Goal: Information Seeking & Learning: Learn about a topic

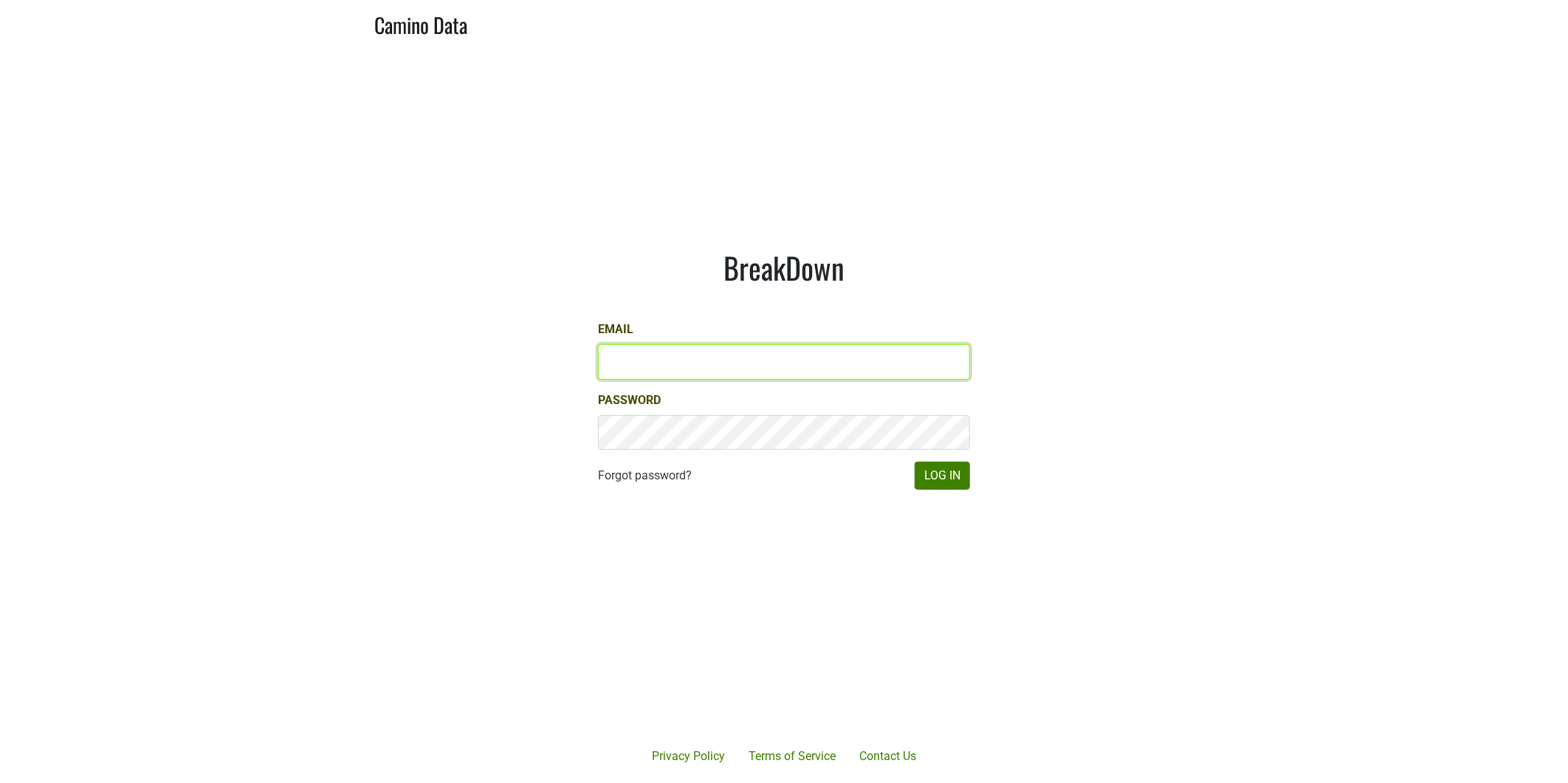
click at [629, 365] on input "Email" at bounding box center [784, 362] width 372 height 35
type input "bill@larkmead.com"
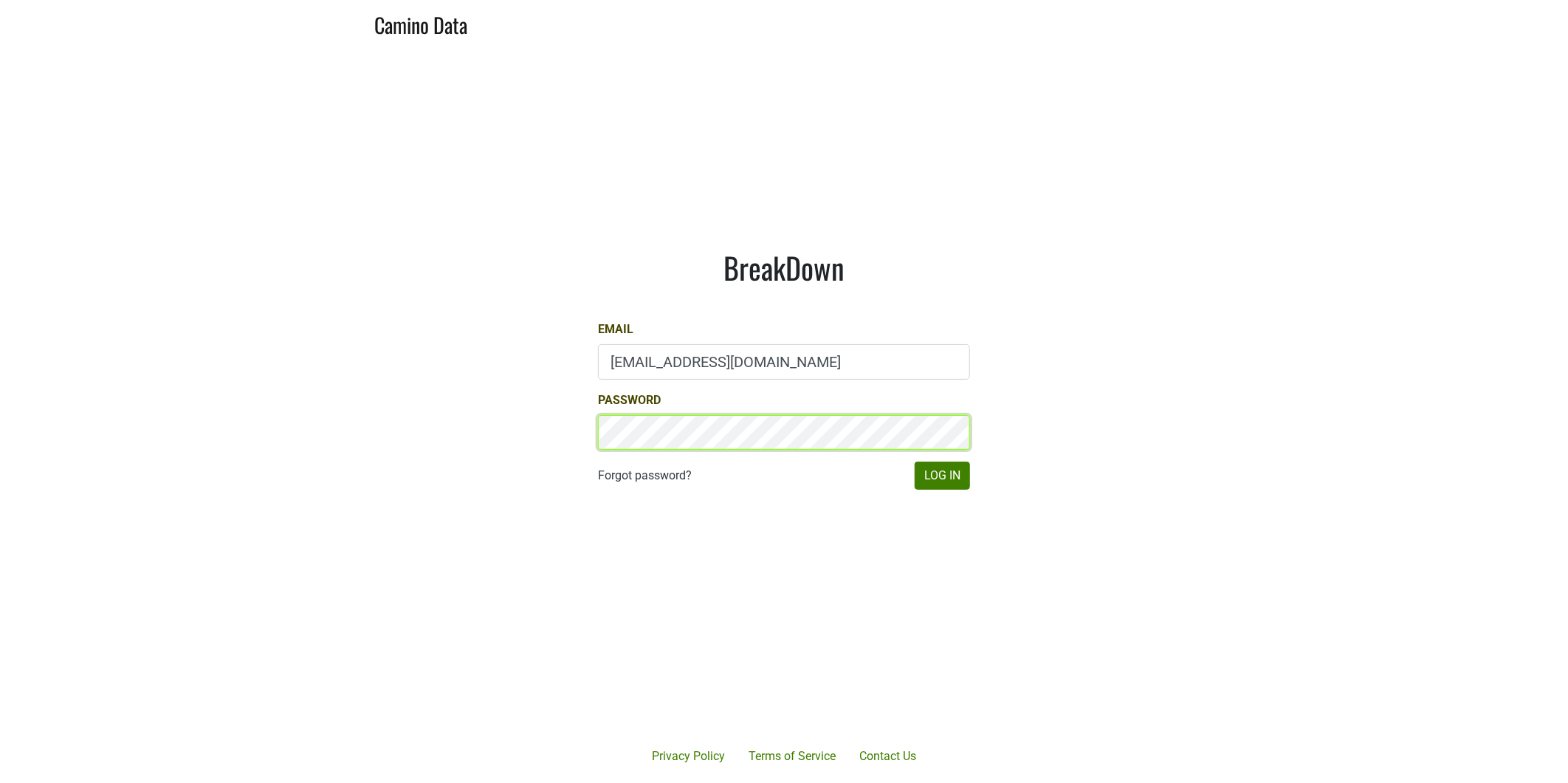
click at [915, 462] on button "Log In" at bounding box center [942, 475] width 55 height 28
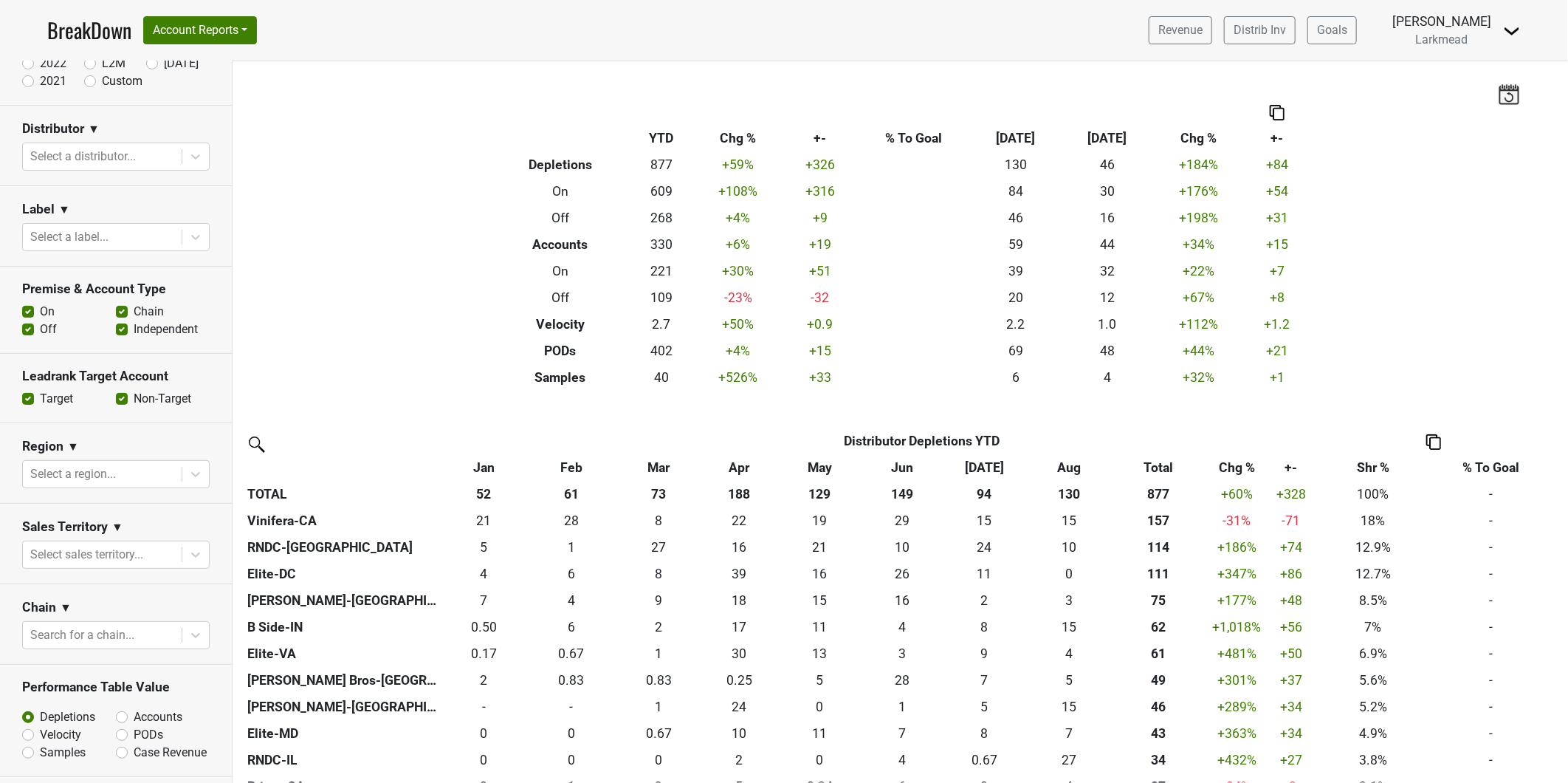
scroll to position [164, 0]
click at [188, 232] on icon at bounding box center [196, 235] width 14 height 14
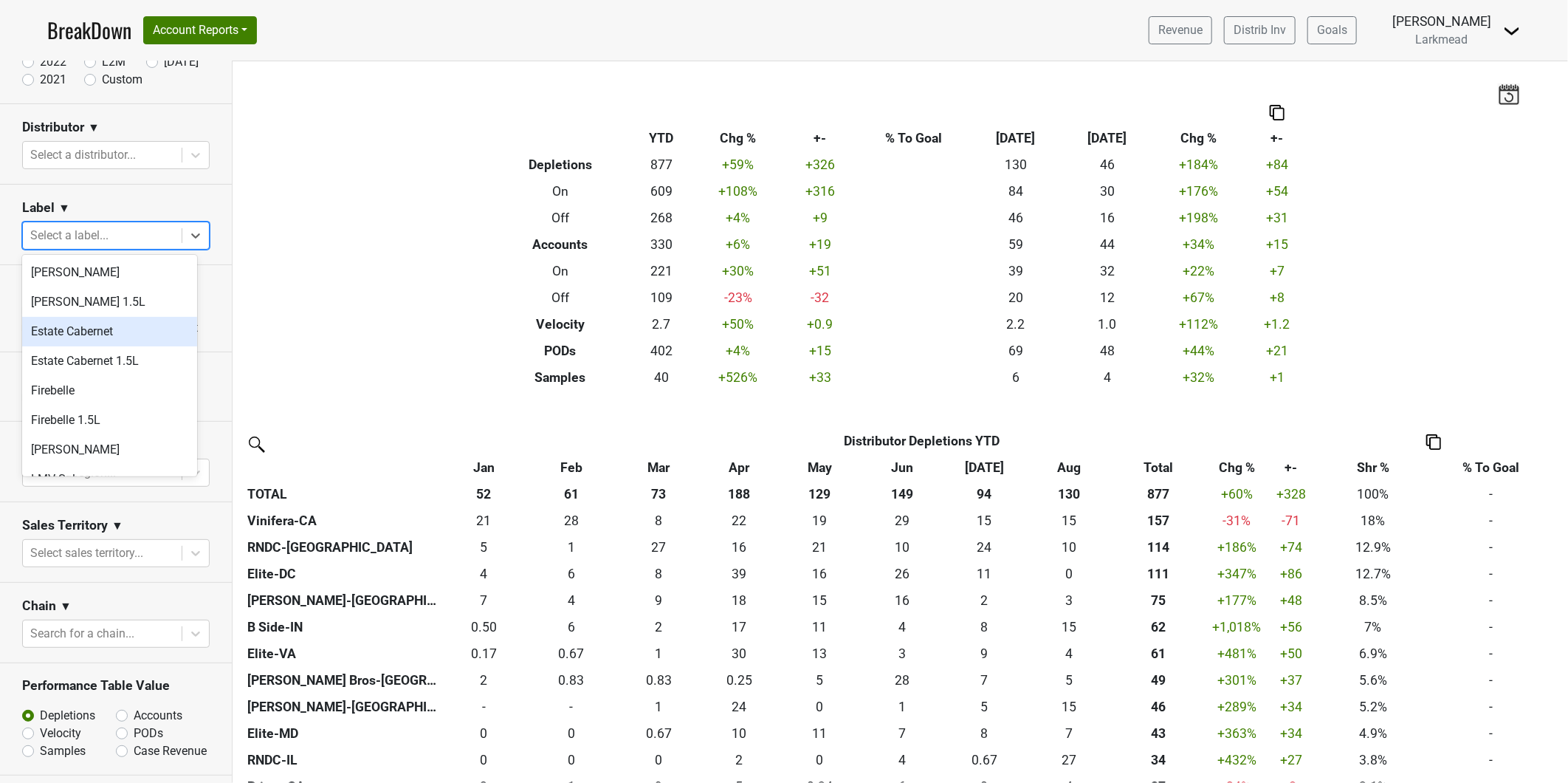
click at [107, 328] on div "Estate Cabernet" at bounding box center [110, 331] width 175 height 30
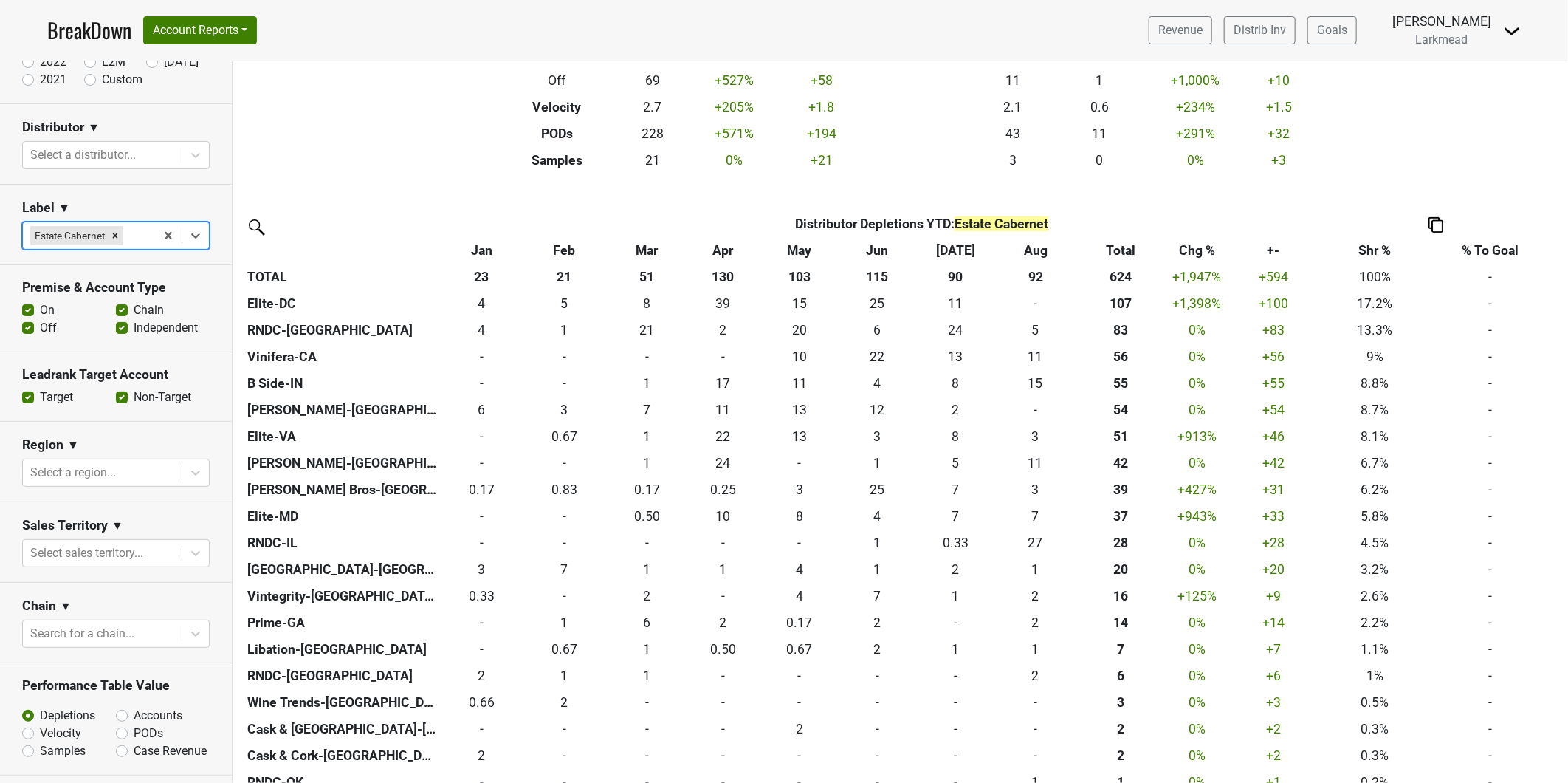
scroll to position [246, 0]
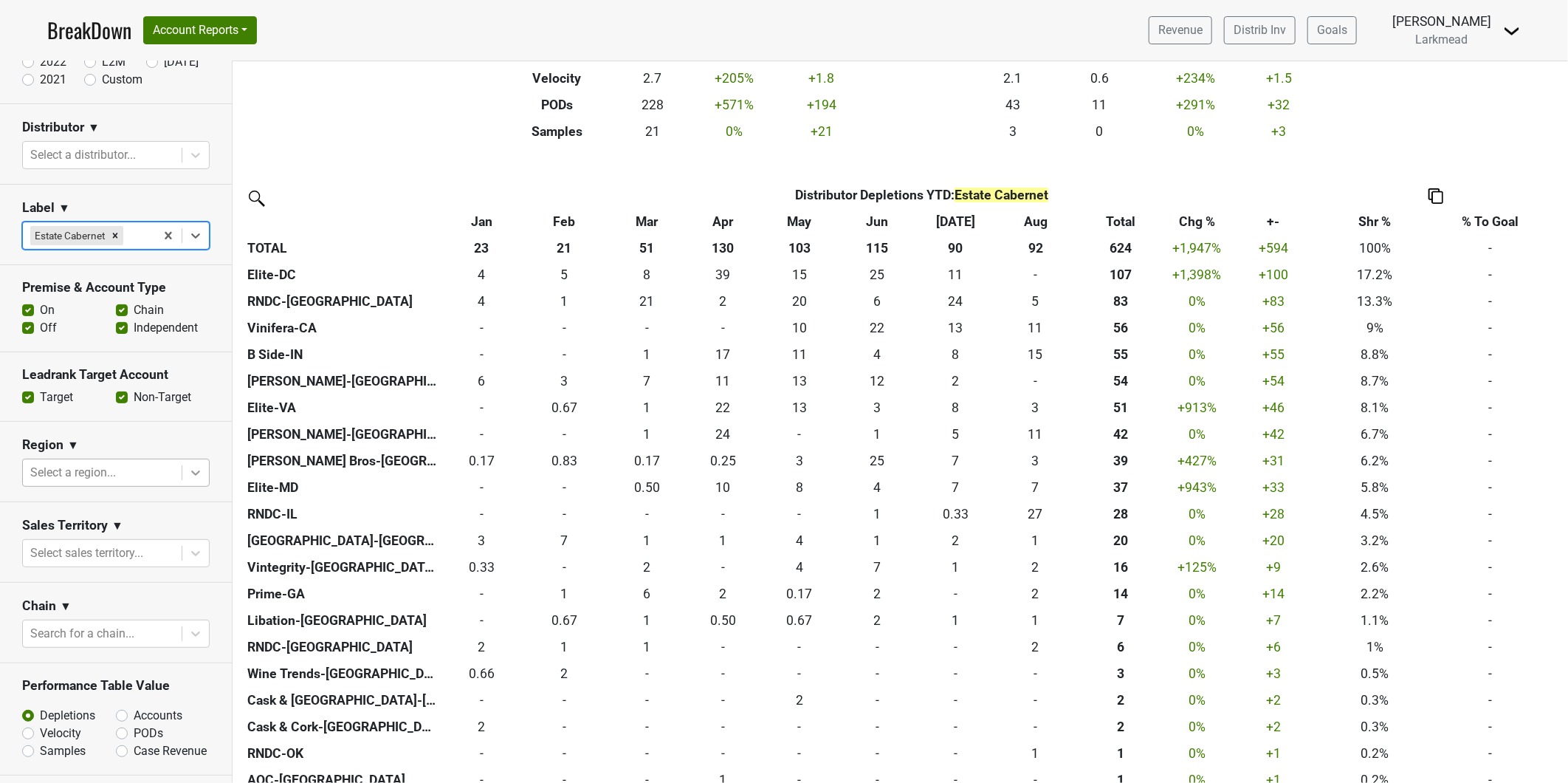
click at [191, 474] on icon at bounding box center [196, 474] width 9 height 5
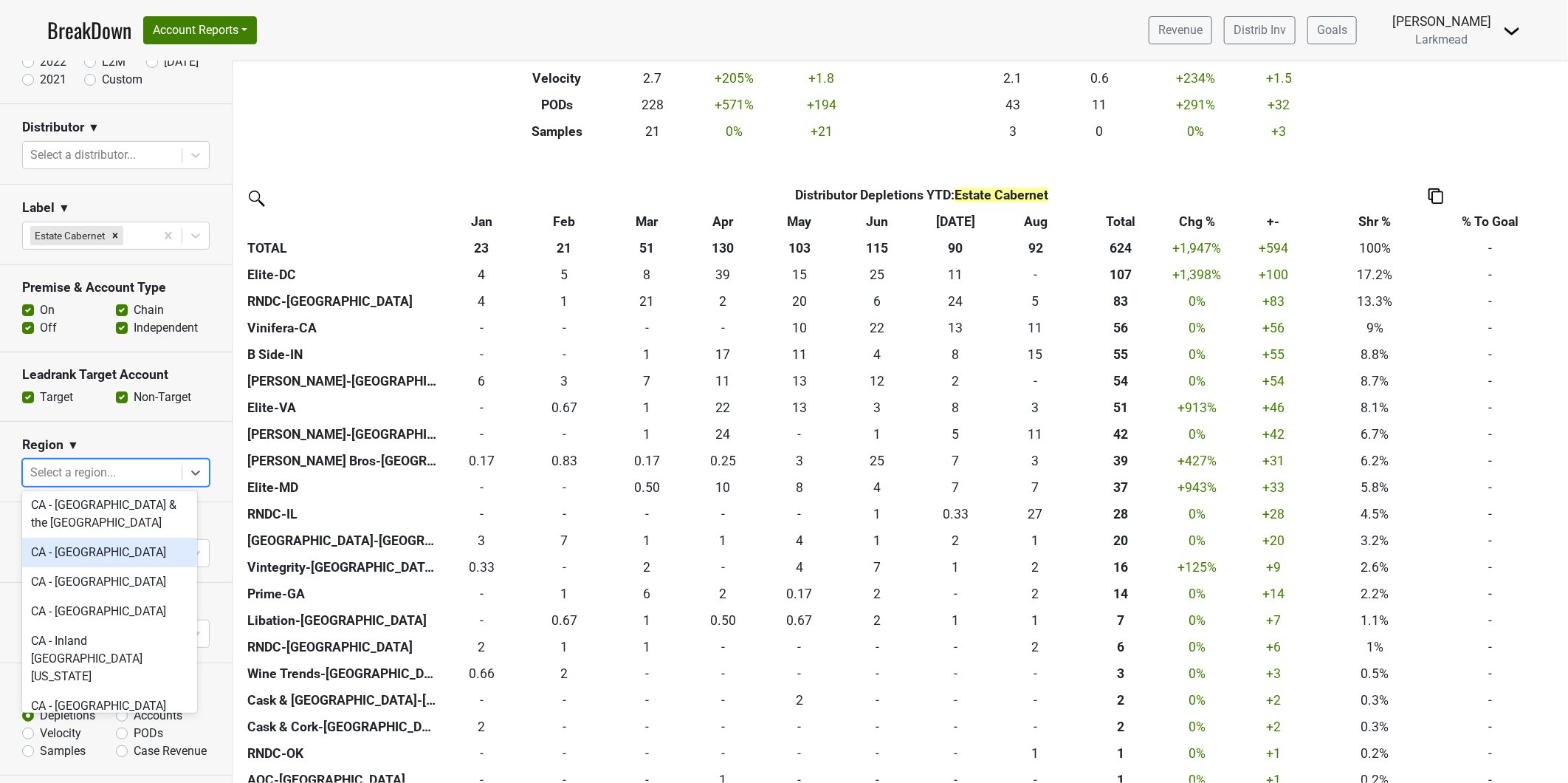
scroll to position [0, 0]
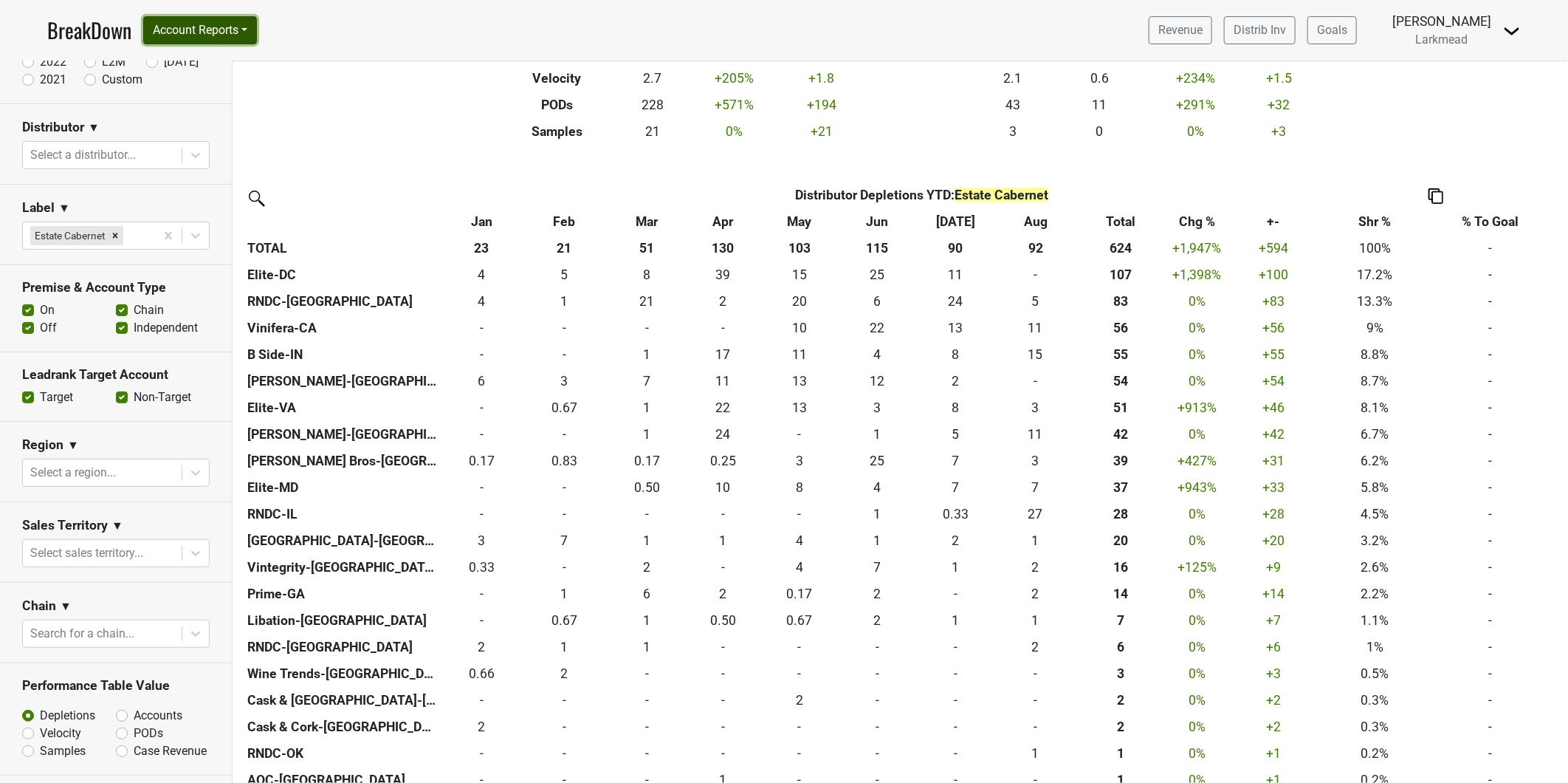
click at [246, 25] on button "Account Reports" at bounding box center [200, 30] width 114 height 28
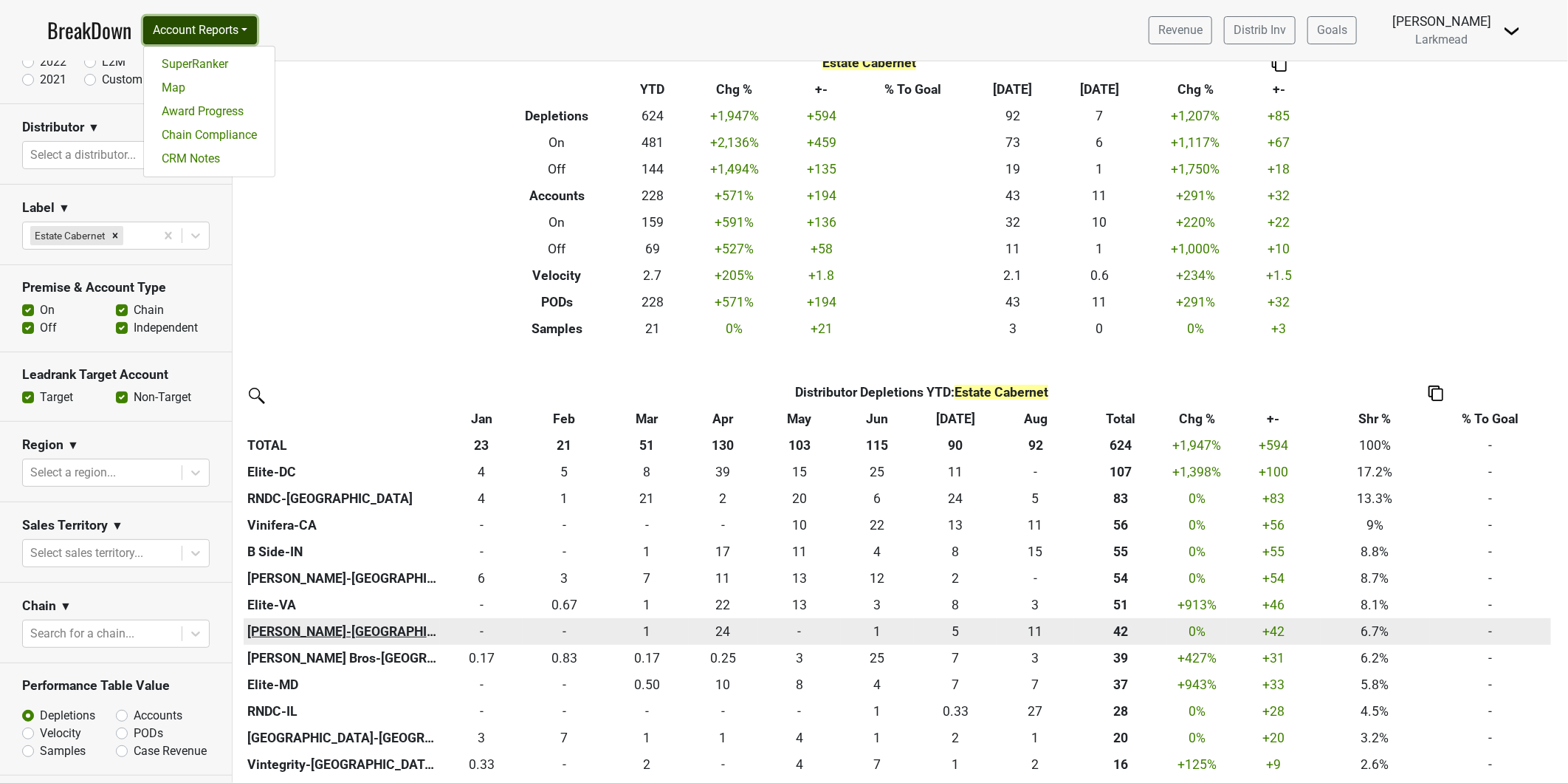
scroll to position [164, 0]
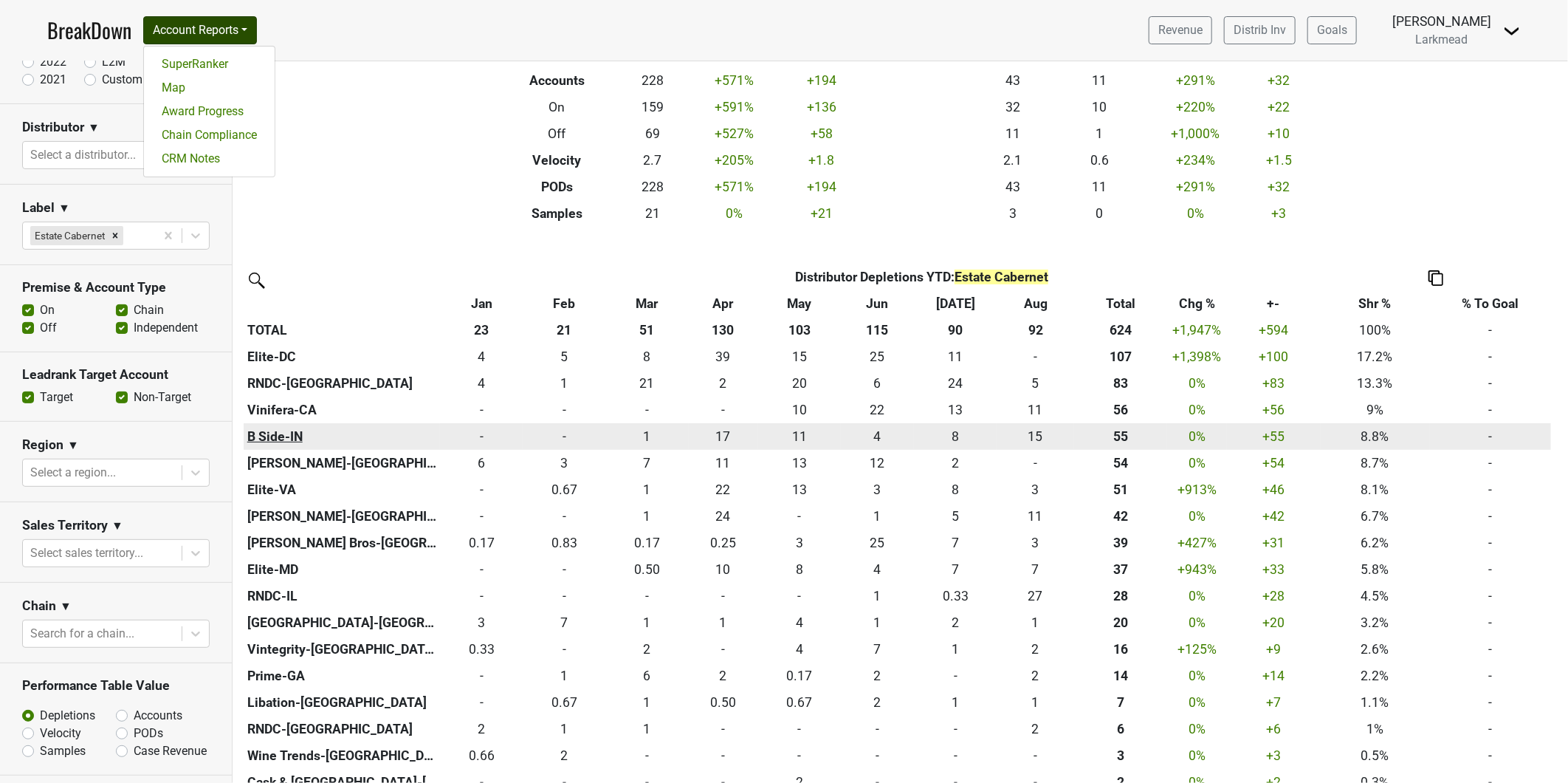
click at [264, 438] on th "B Side-IN" at bounding box center [342, 436] width 197 height 26
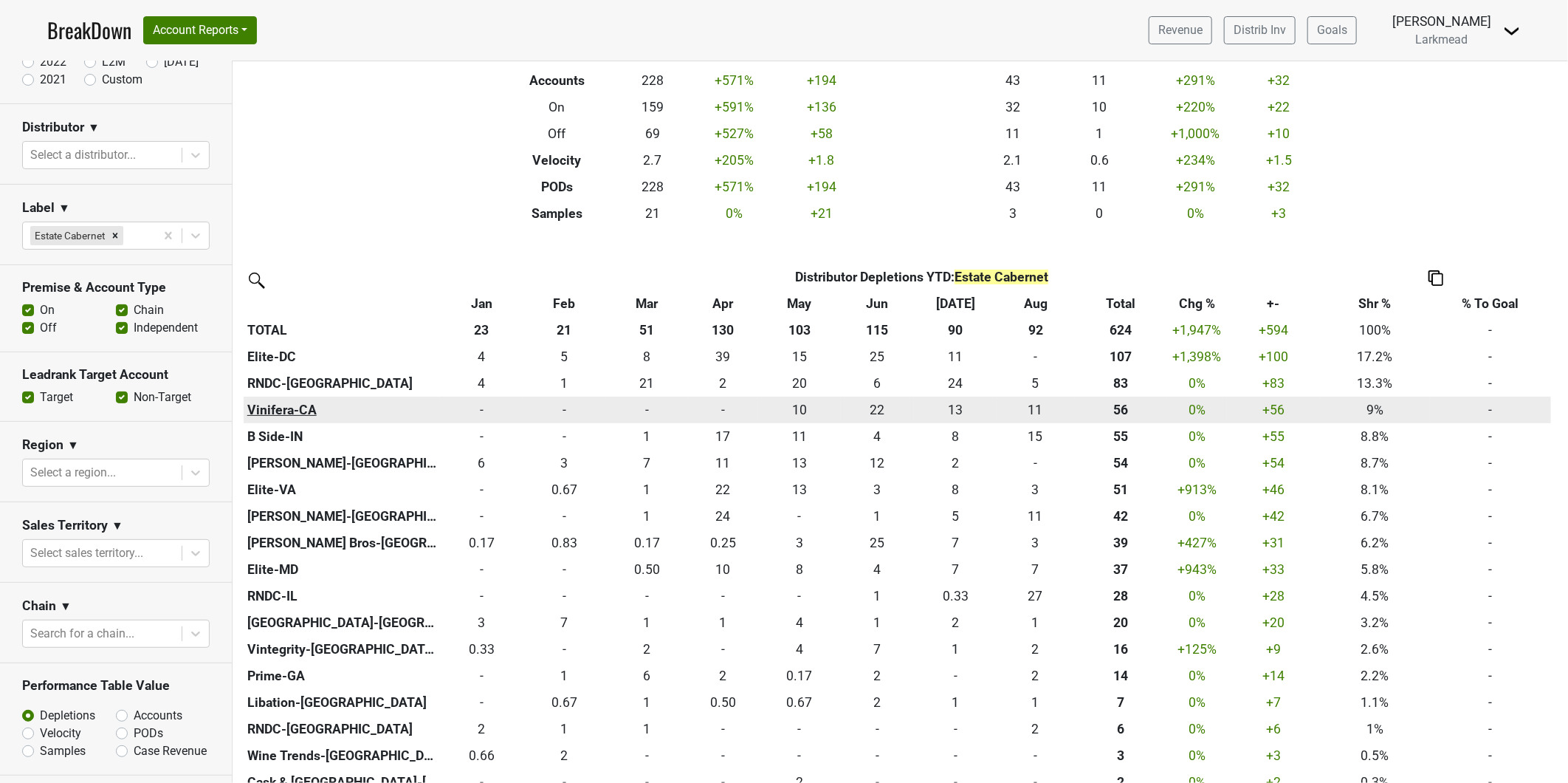
click at [279, 410] on th "Vinifera-CA" at bounding box center [342, 410] width 197 height 26
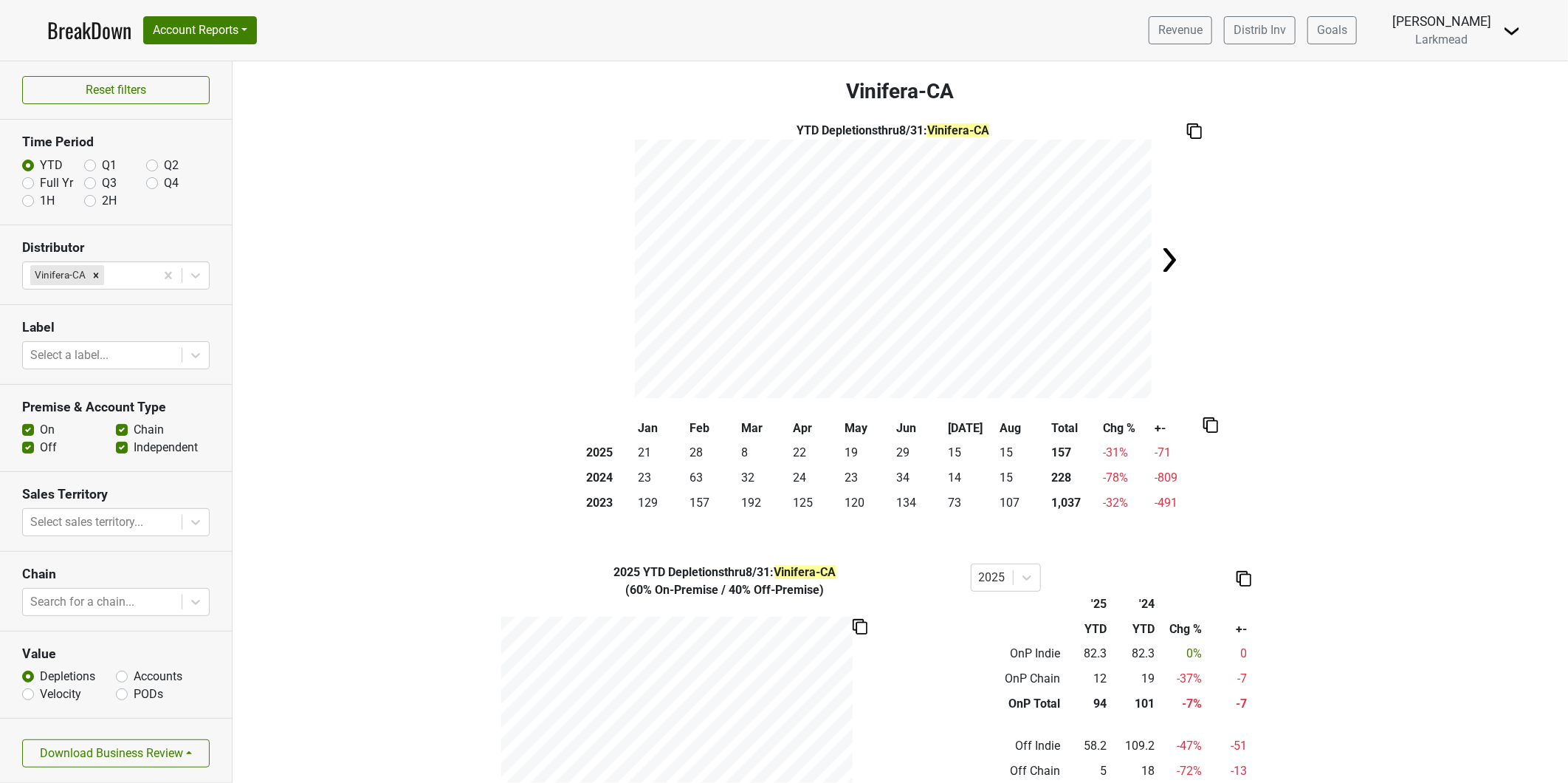
click at [1169, 259] on img at bounding box center [1169, 260] width 30 height 30
click at [604, 261] on img at bounding box center [617, 260] width 30 height 30
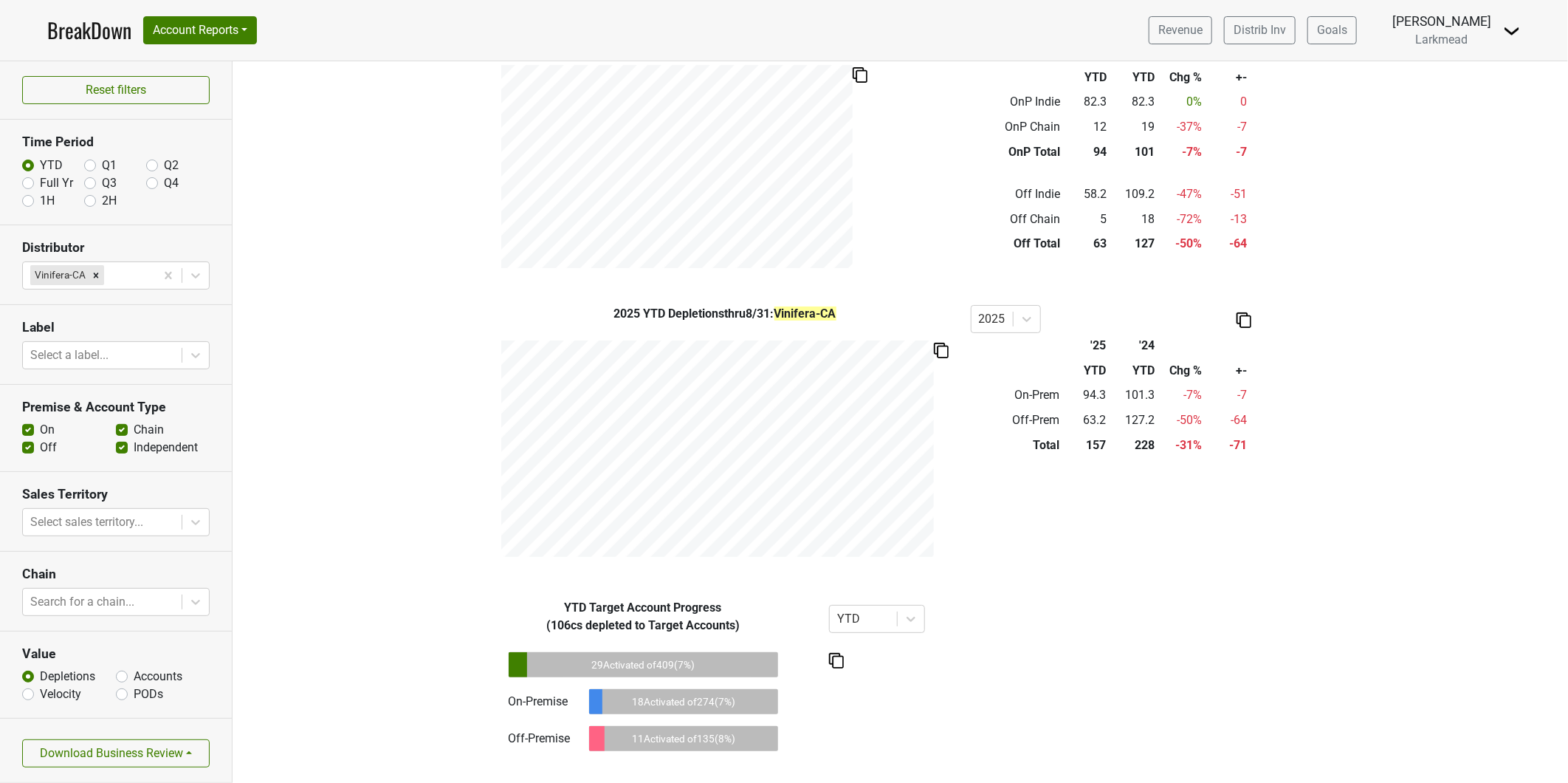
scroll to position [561, 0]
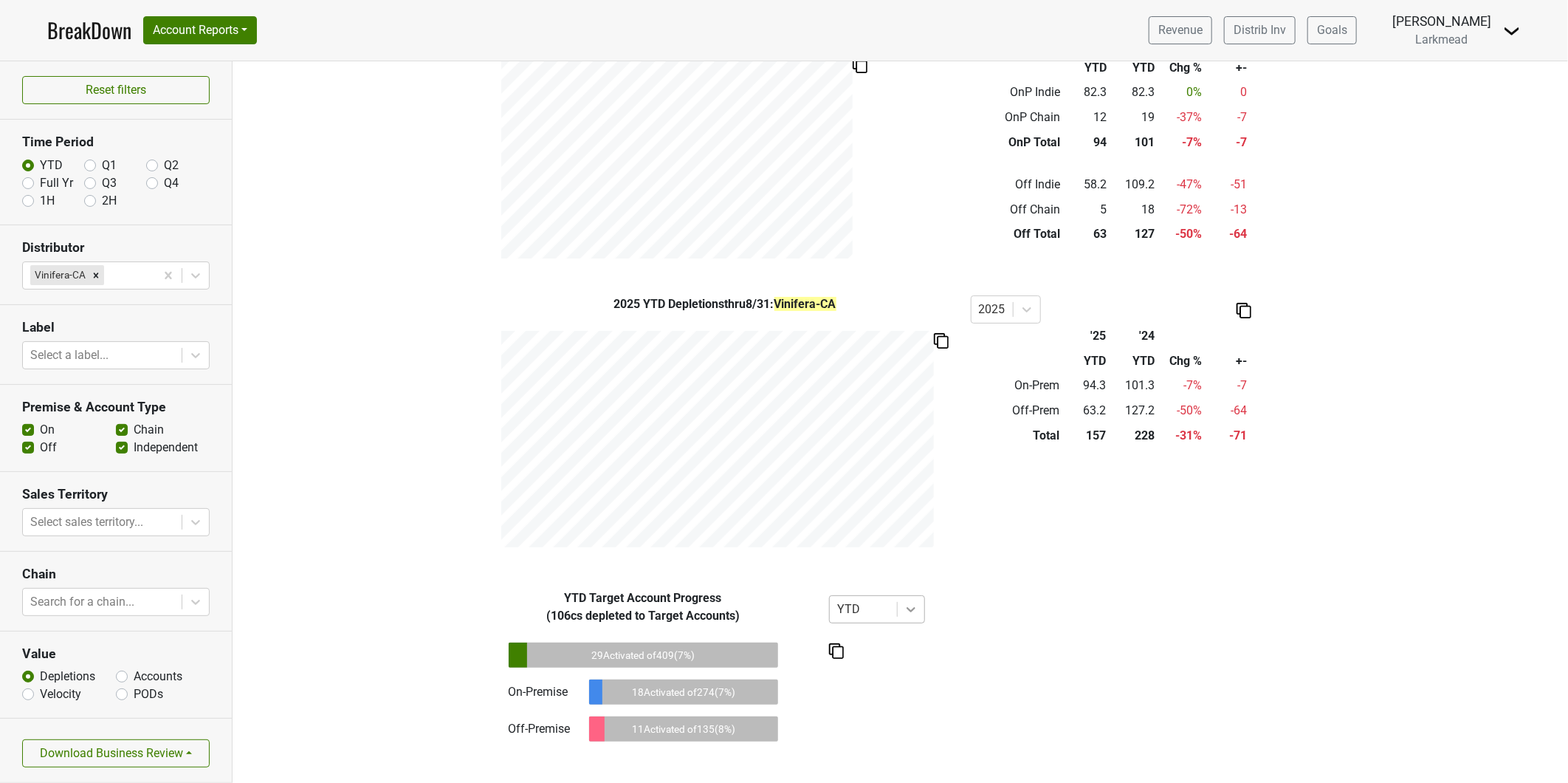
click at [907, 610] on icon at bounding box center [912, 611] width 9 height 5
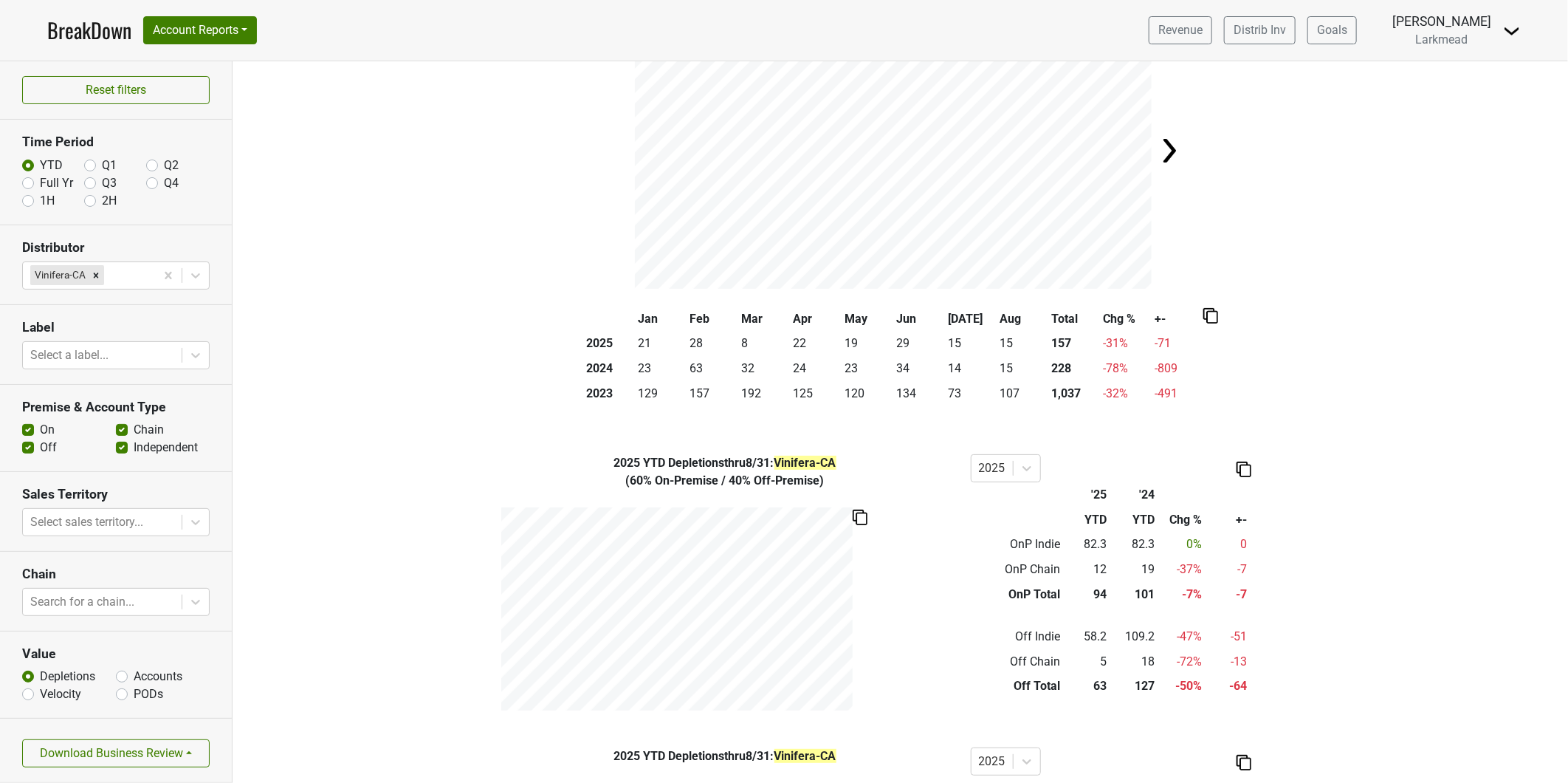
scroll to position [0, 0]
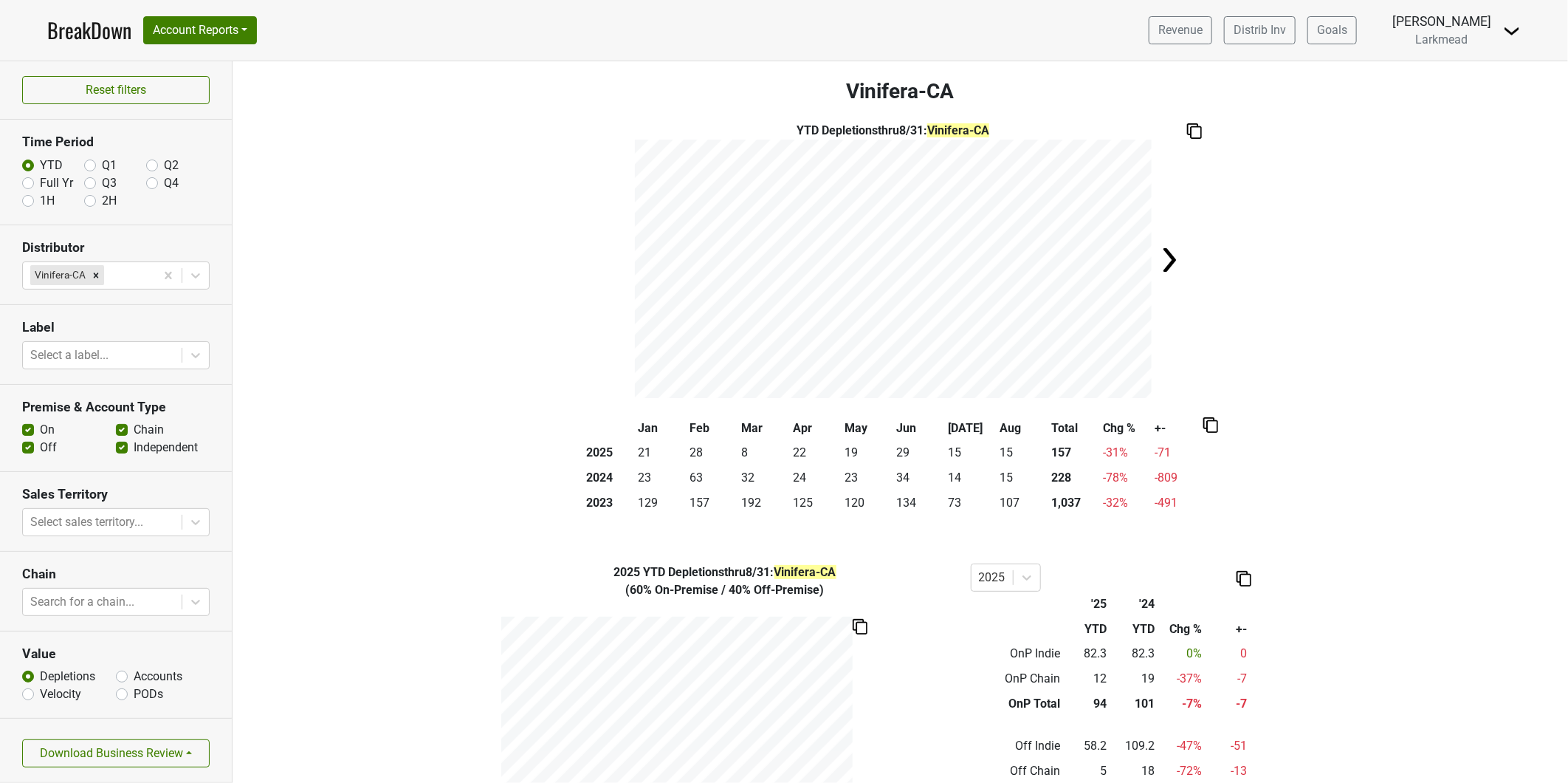
click at [108, 35] on link "BreakDown" at bounding box center [88, 30] width 84 height 31
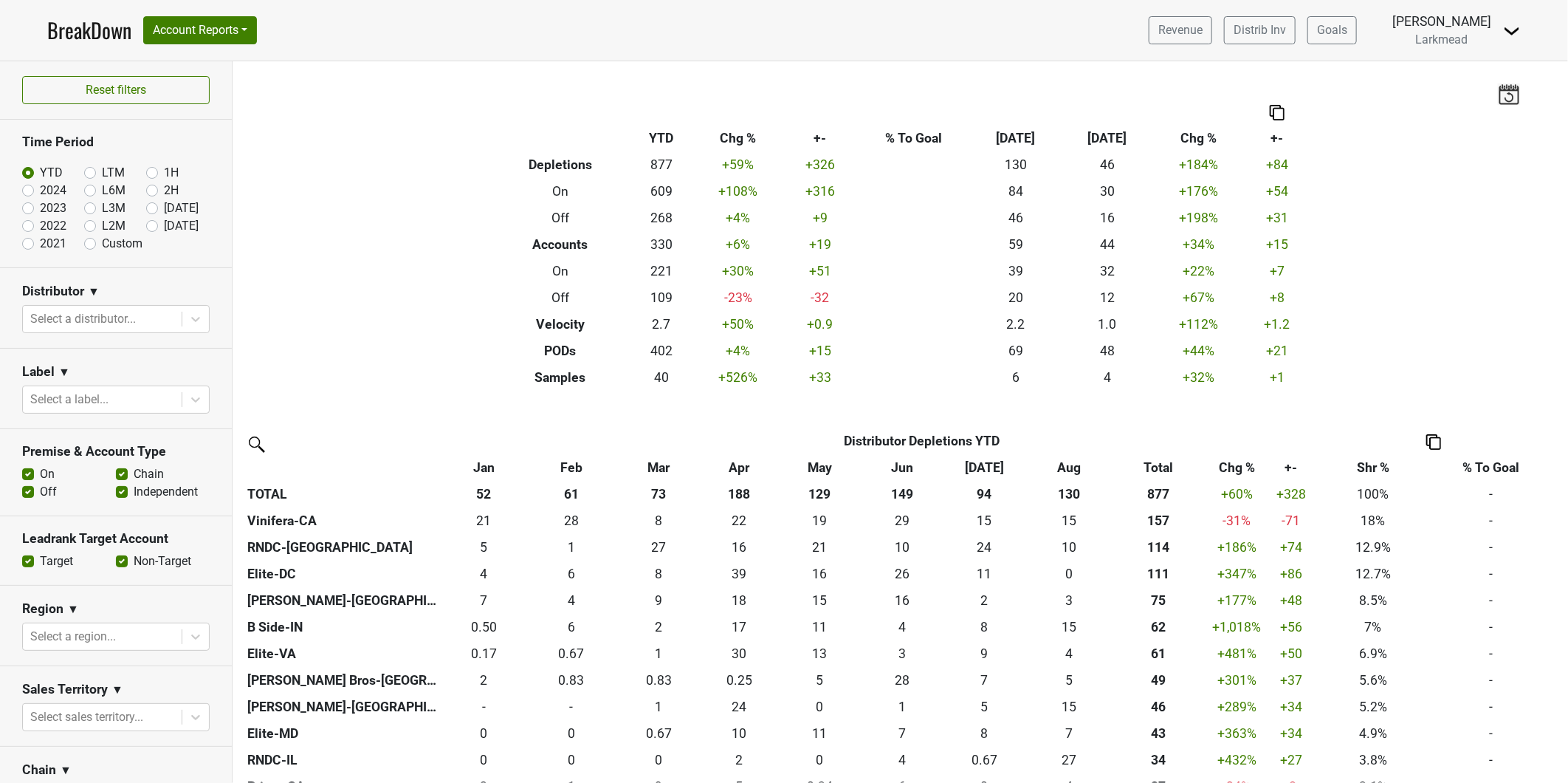
click at [1504, 28] on img at bounding box center [1512, 32] width 18 height 18
click at [1460, 84] on link "Open Leadrank" at bounding box center [1462, 83] width 116 height 23
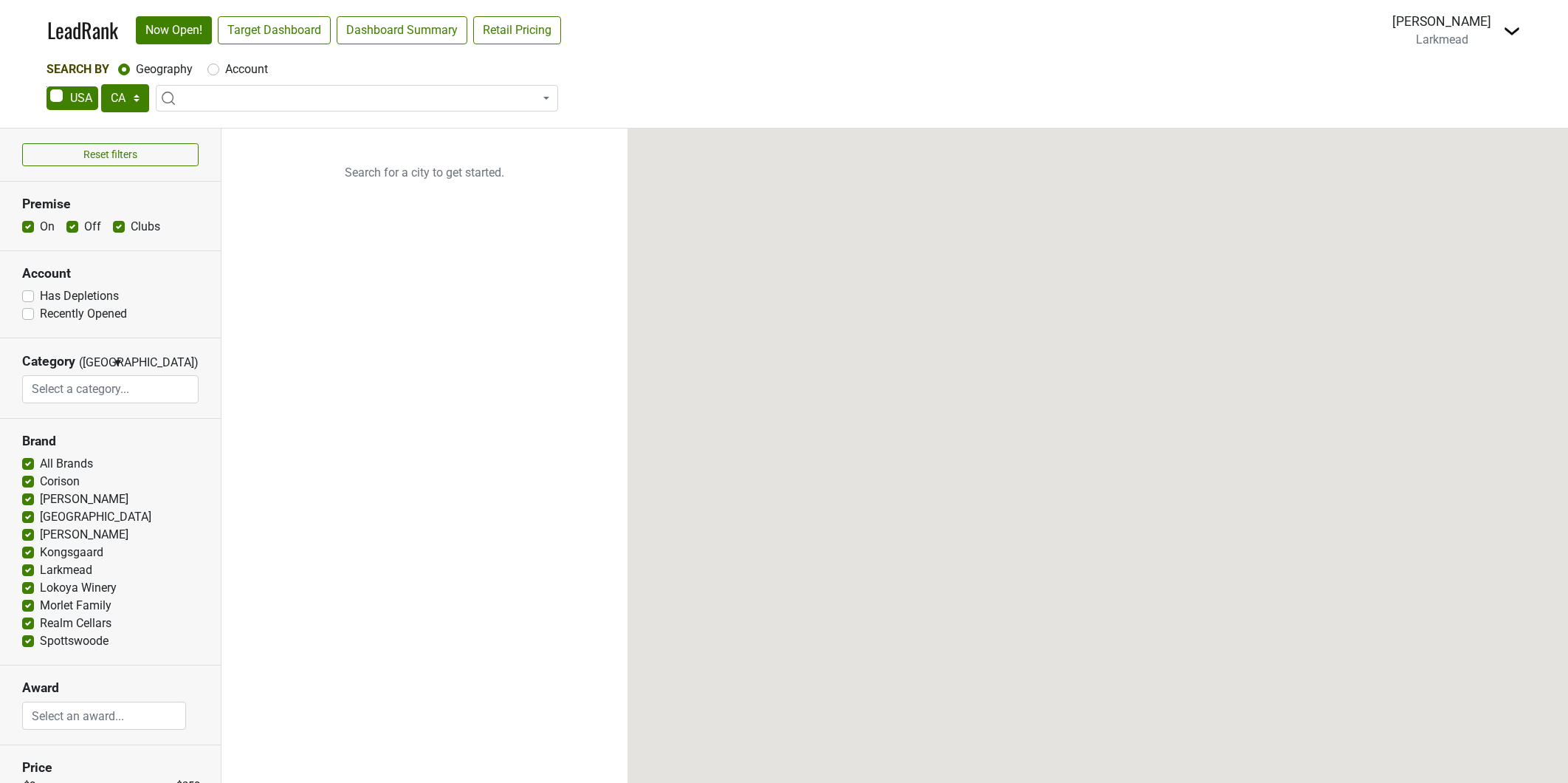
select select "CA"
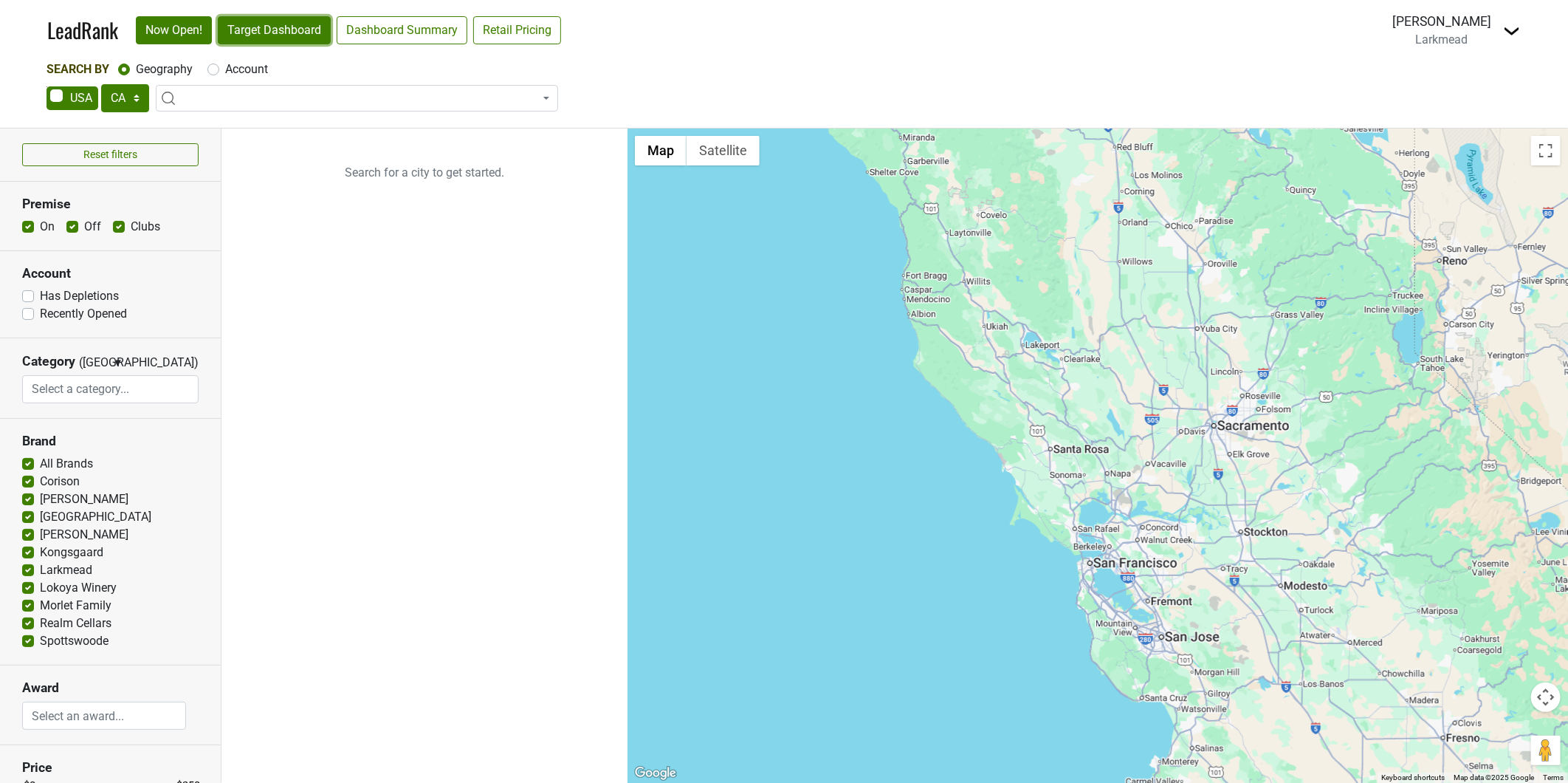
click at [275, 30] on link "Target Dashboard" at bounding box center [274, 30] width 113 height 28
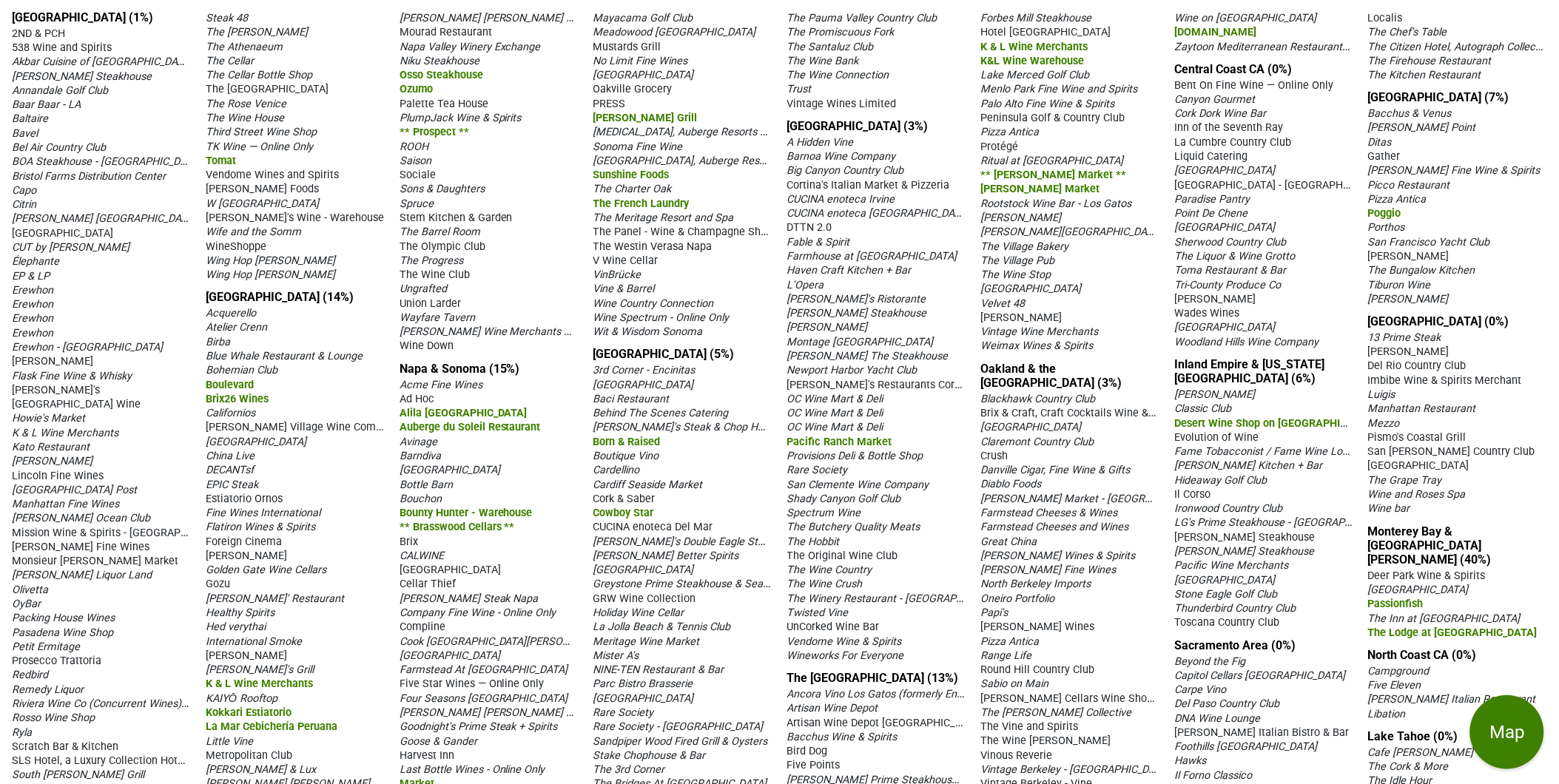
scroll to position [123, 0]
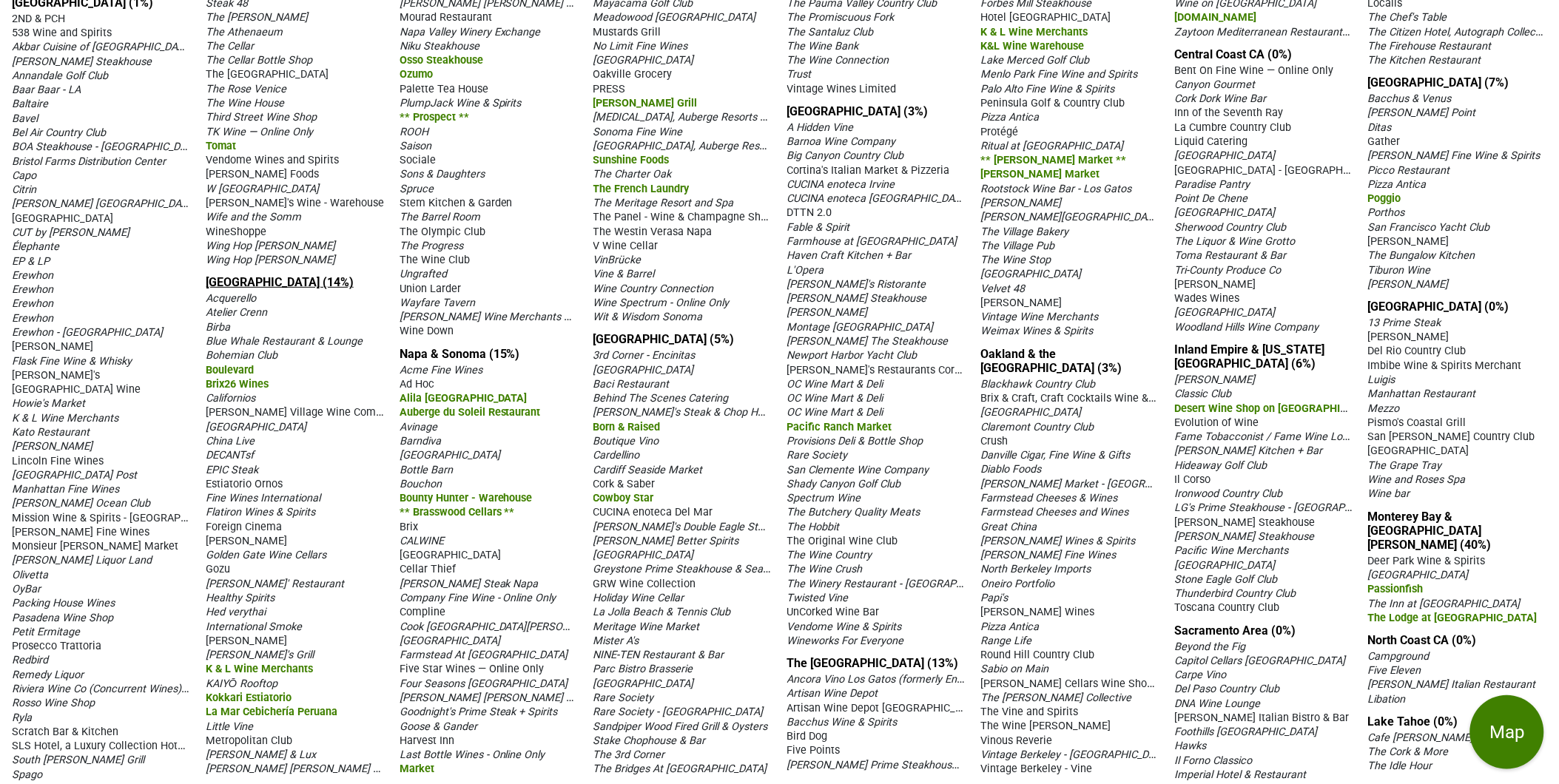
click at [223, 289] on link "[GEOGRAPHIC_DATA] (14%)" at bounding box center [280, 283] width 148 height 14
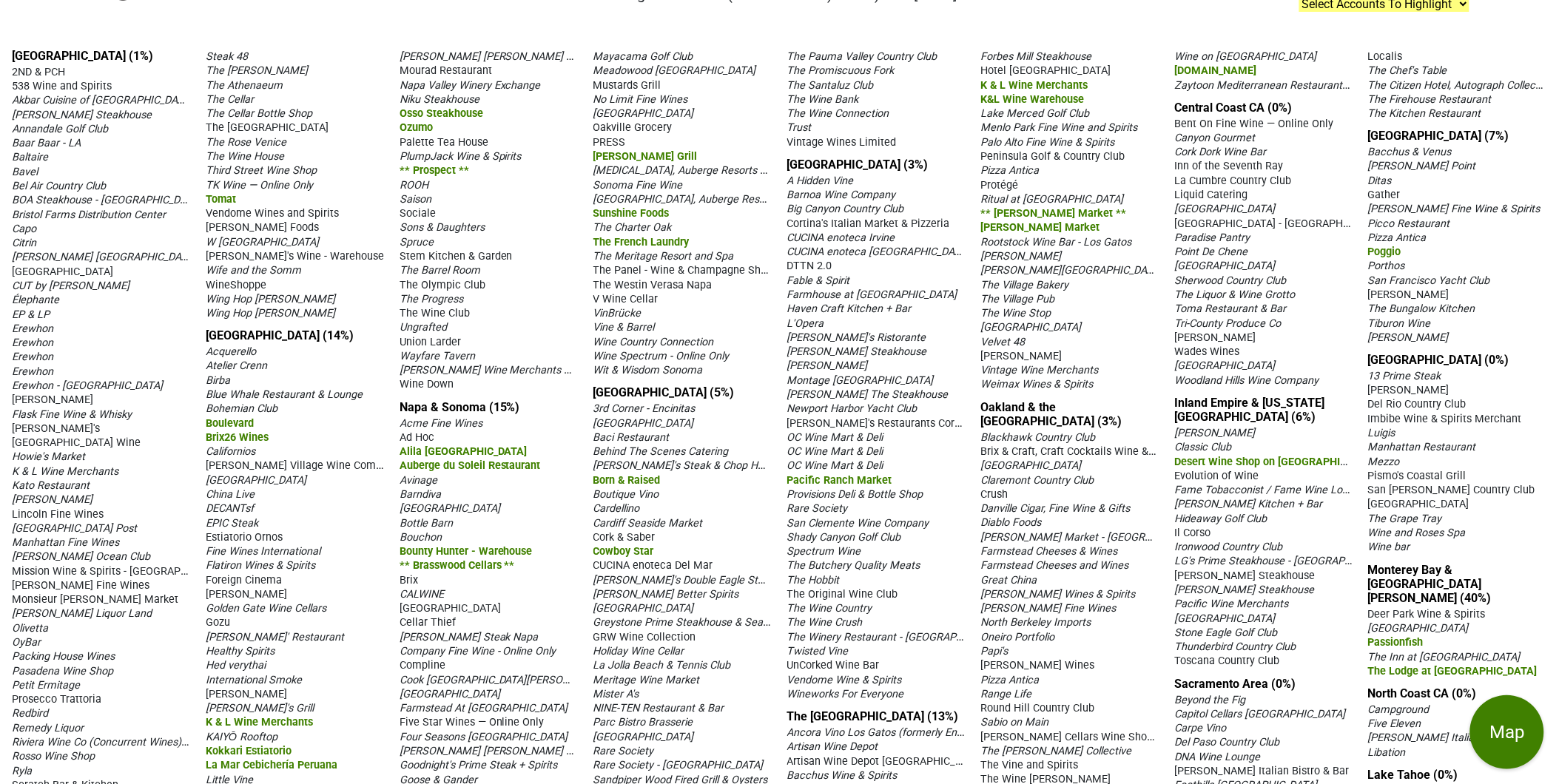
scroll to position [41, 0]
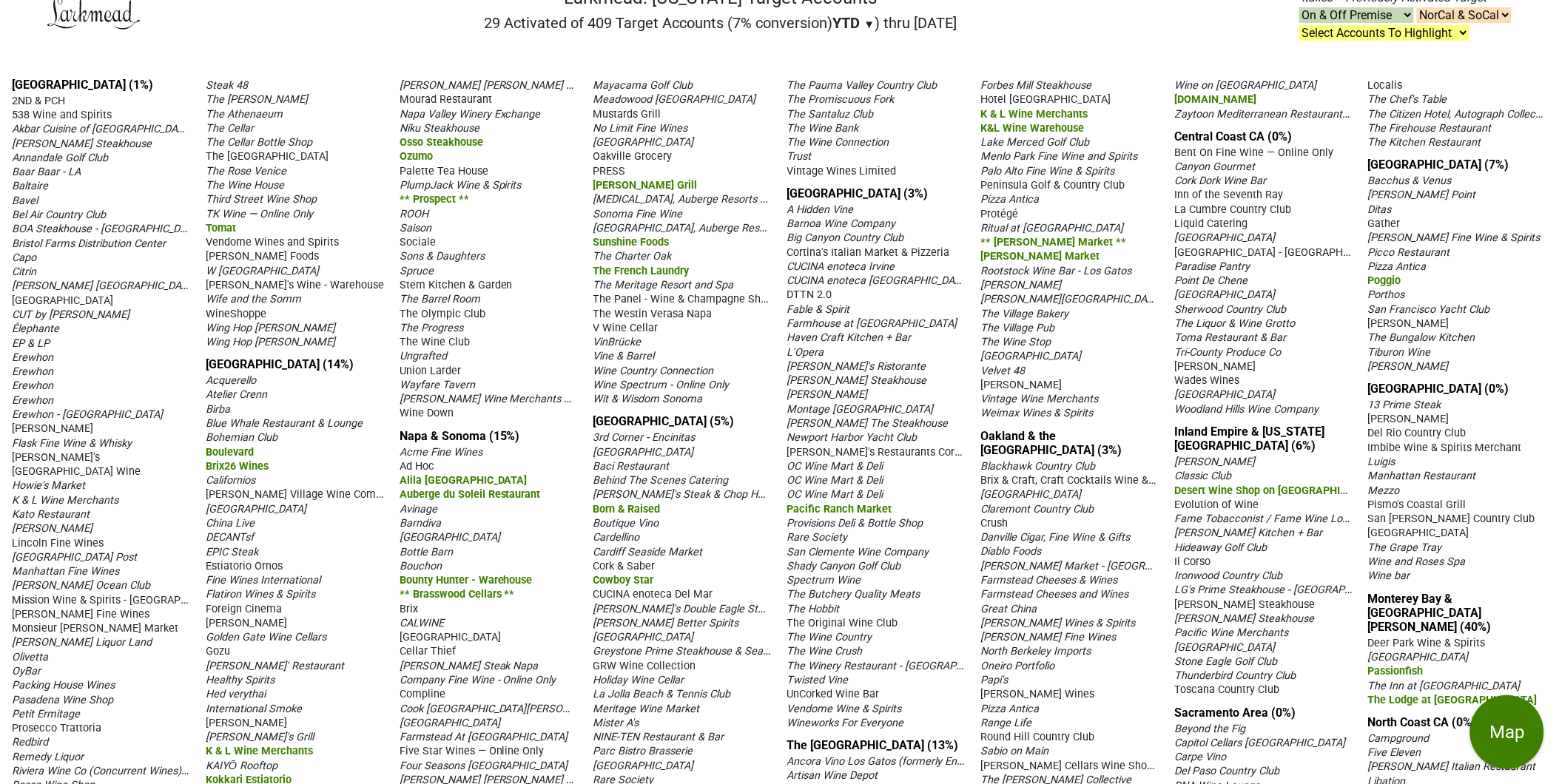
click at [1404, 149] on span "The Kitchen Restaurant" at bounding box center [1424, 143] width 113 height 13
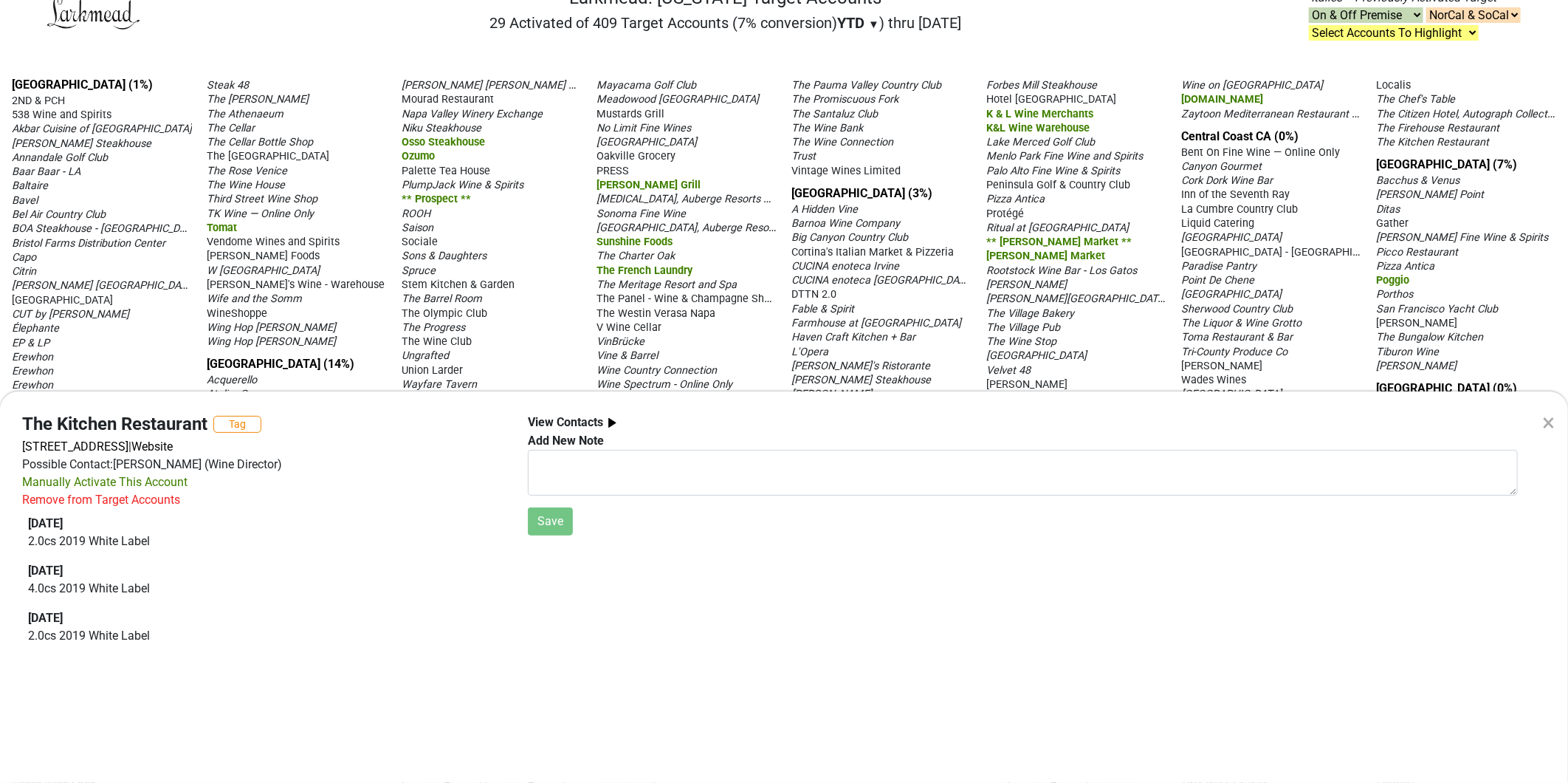
click at [397, 448] on div "[STREET_ADDRESS] | Website" at bounding box center [264, 447] width 483 height 18
click at [1242, 33] on div "× The Kitchen Restaurant Tag [STREET_ADDRESS] | Website Possible Contact: [PERS…" at bounding box center [784, 392] width 1568 height 783
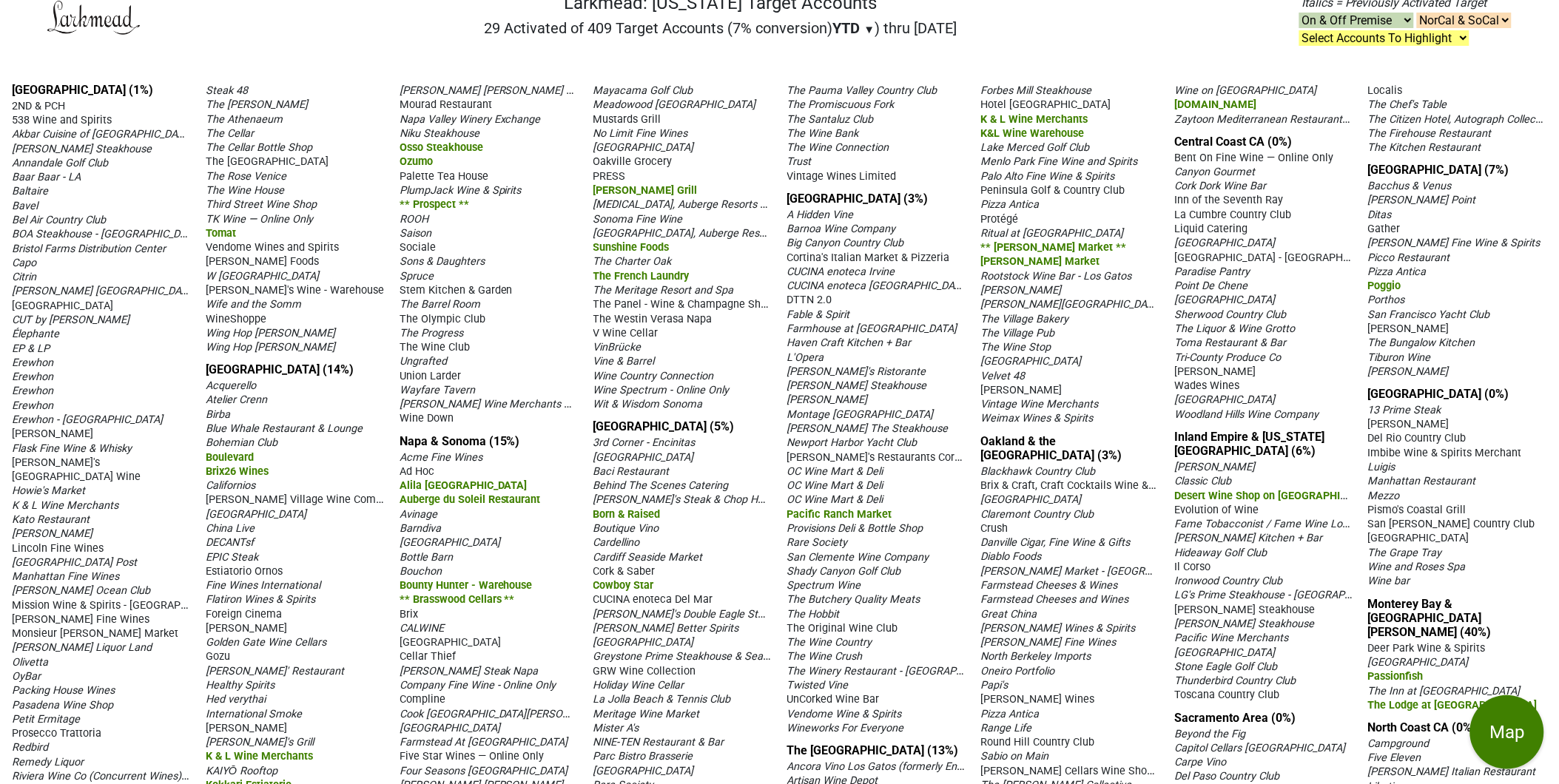
scroll to position [0, 0]
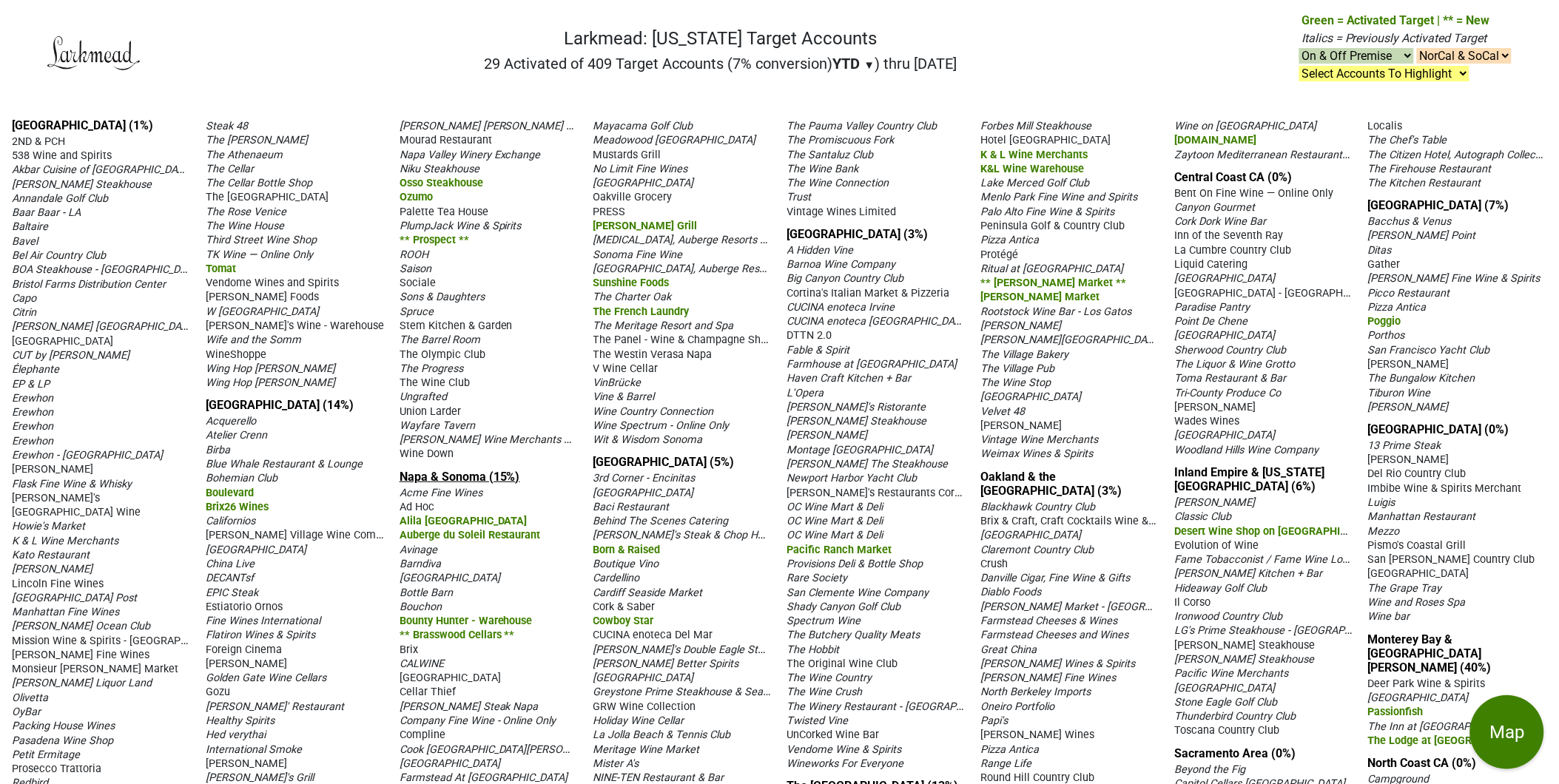
click at [436, 484] on link "Napa & Sonoma (15%)" at bounding box center [459, 477] width 120 height 14
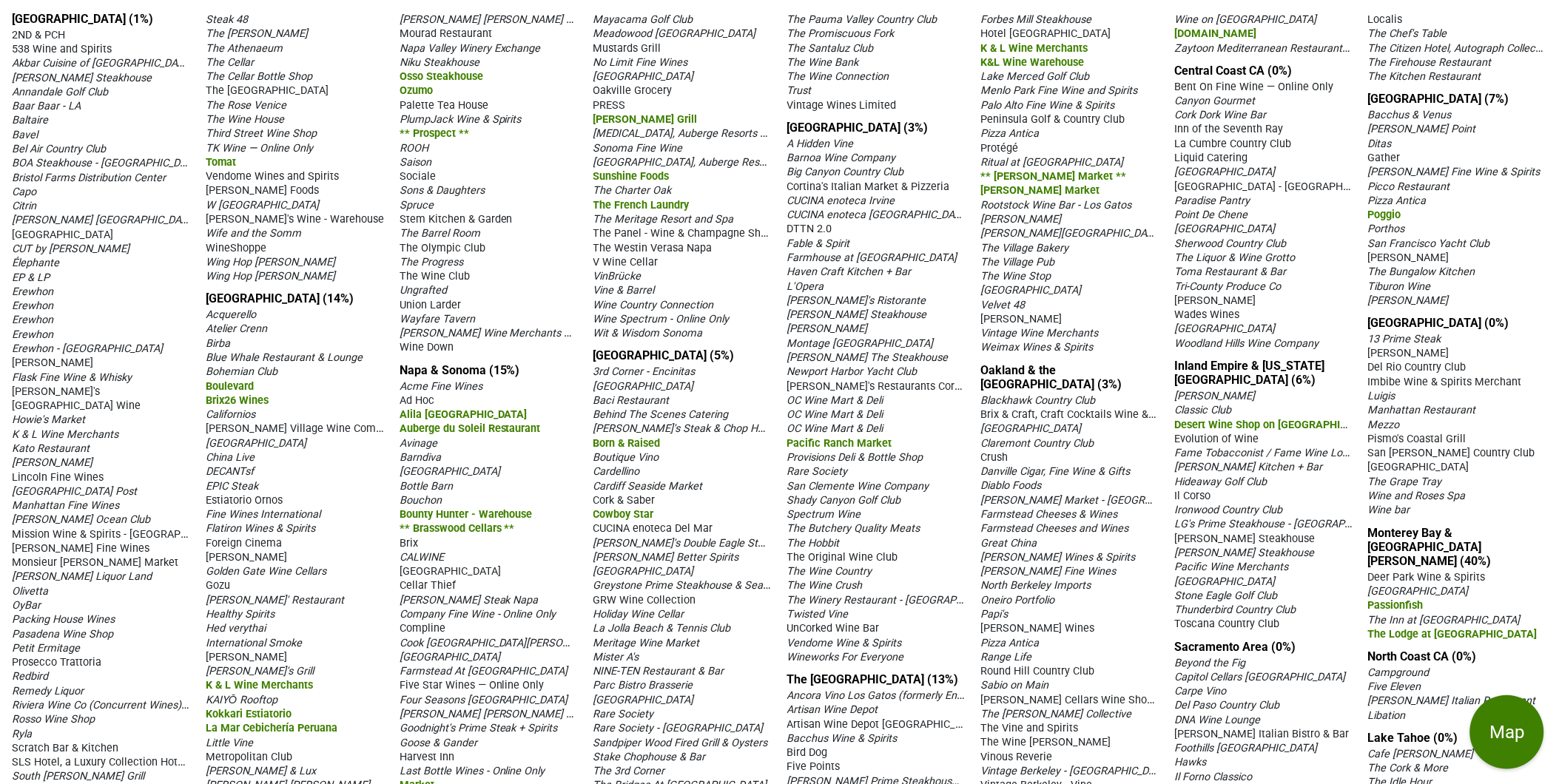
scroll to position [123, 0]
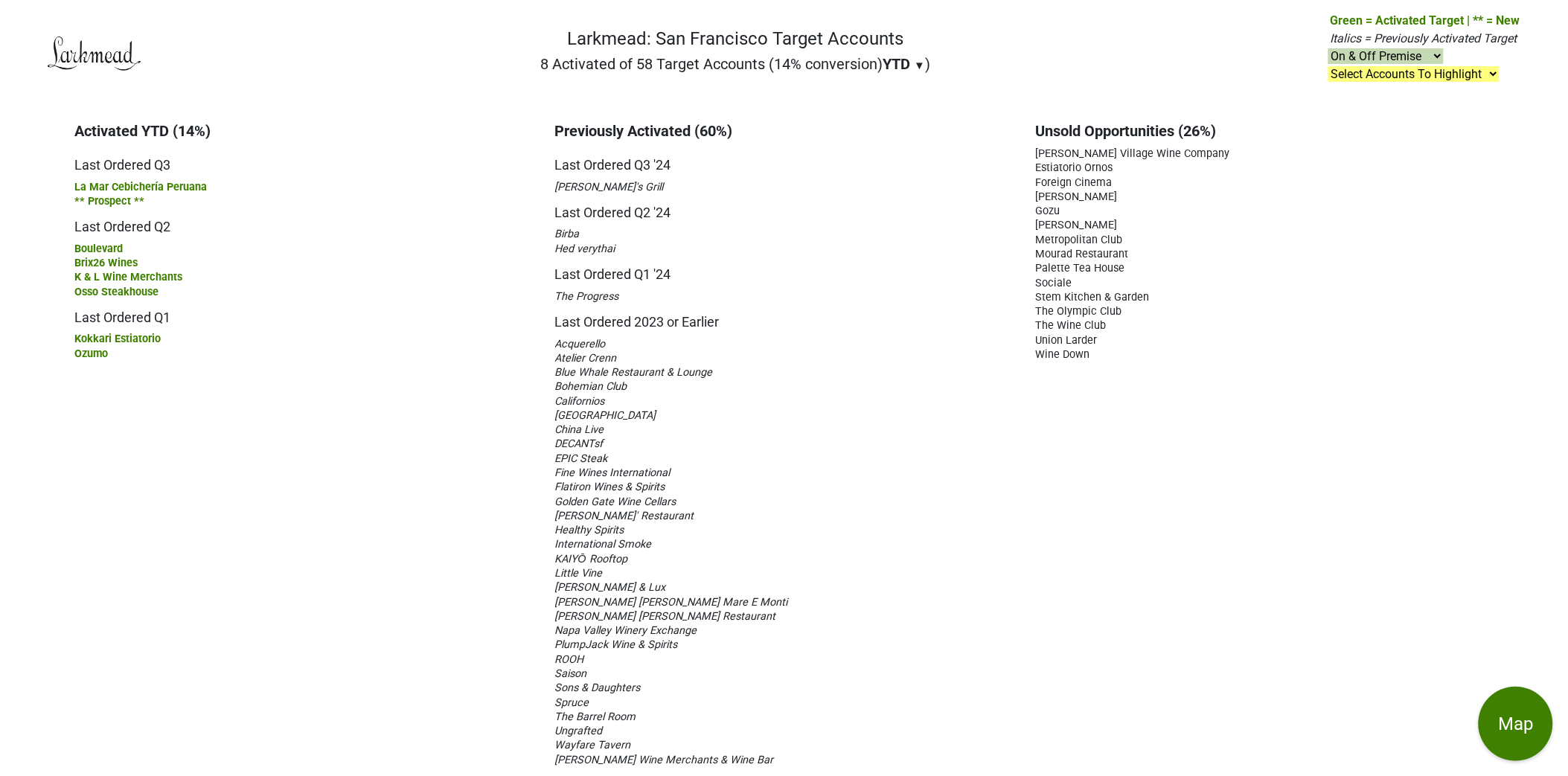
scroll to position [12, 0]
